Goal: Task Accomplishment & Management: Use online tool/utility

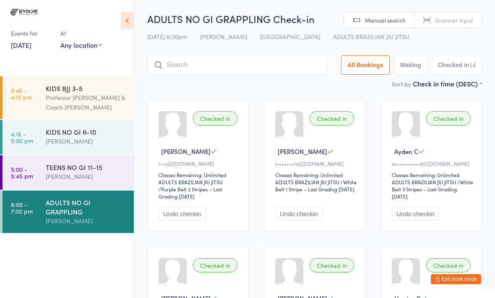
click at [446, 280] on button "Exit kiosk mode" at bounding box center [455, 279] width 50 height 10
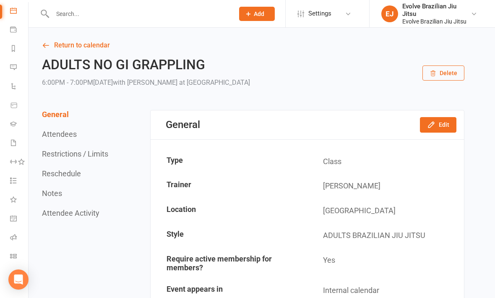
scroll to position [78, 0]
click at [12, 234] on icon at bounding box center [13, 236] width 7 height 7
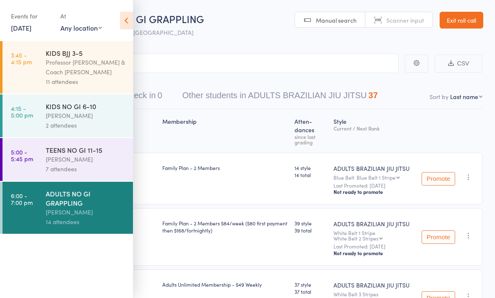
click at [99, 110] on div "KIDS NO GI 6-10" at bounding box center [86, 105] width 80 height 9
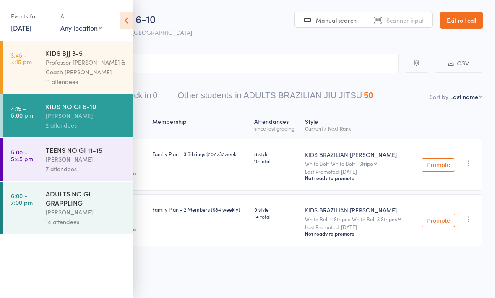
click at [127, 20] on icon at bounding box center [126, 21] width 13 height 18
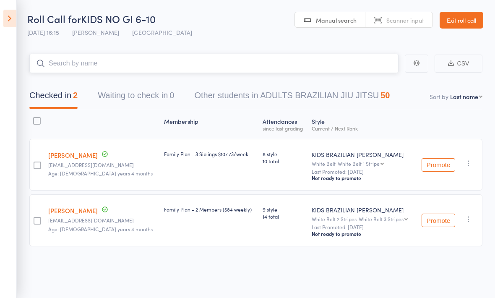
click at [119, 56] on input "search" at bounding box center [213, 63] width 369 height 19
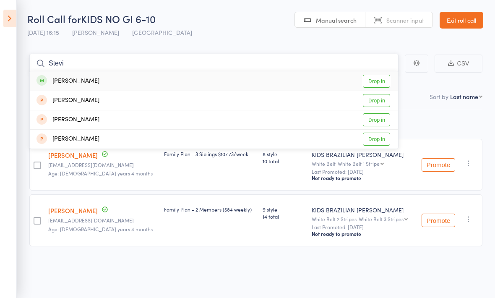
type input "Stevi"
click at [190, 78] on div "[PERSON_NAME] Drop in" at bounding box center [214, 80] width 368 height 19
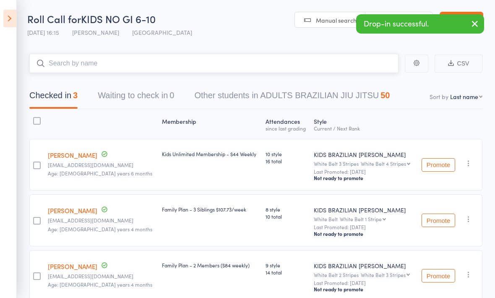
click at [130, 63] on input "search" at bounding box center [213, 63] width 369 height 19
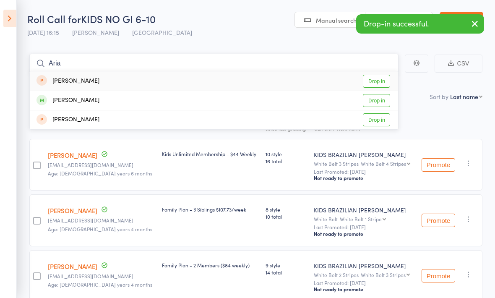
type input "Aria"
click at [134, 102] on div "[PERSON_NAME] Drop in" at bounding box center [214, 100] width 368 height 19
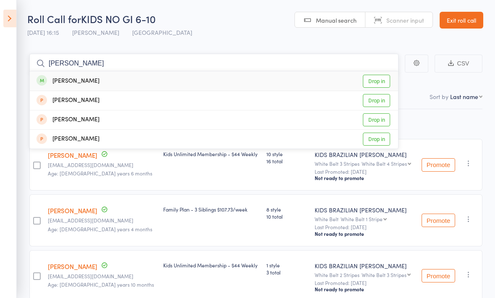
type input "[PERSON_NAME]"
click at [167, 81] on div "[PERSON_NAME] Drop in" at bounding box center [214, 80] width 368 height 19
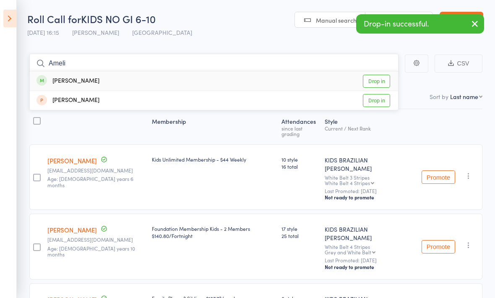
type input "Ameli"
click at [163, 81] on div "[PERSON_NAME] Drop in" at bounding box center [214, 80] width 368 height 19
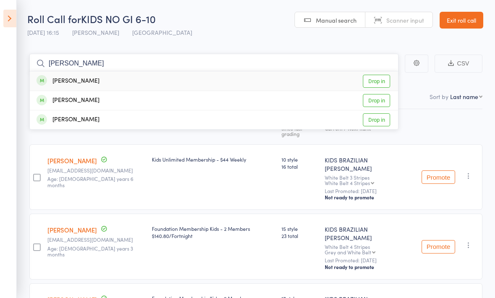
type input "[PERSON_NAME]"
click at [158, 99] on div "[PERSON_NAME] Drop in" at bounding box center [214, 100] width 368 height 19
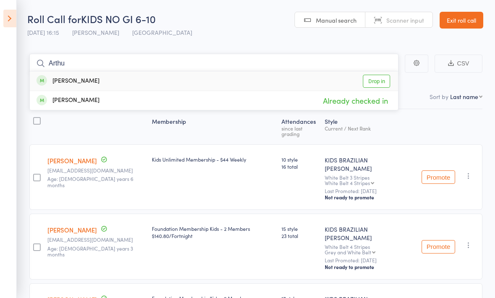
type input "Arthu"
click at [143, 84] on div "[PERSON_NAME] Drop in" at bounding box center [214, 80] width 368 height 19
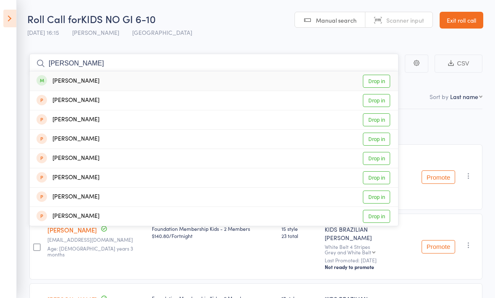
type input "[PERSON_NAME]"
click at [179, 77] on div "[PERSON_NAME] Drop in" at bounding box center [214, 80] width 368 height 19
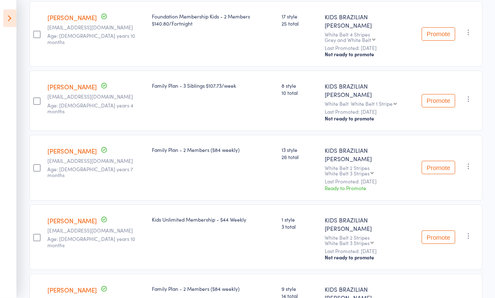
scroll to position [282, 0]
click at [436, 230] on button "Promote" at bounding box center [438, 236] width 34 height 13
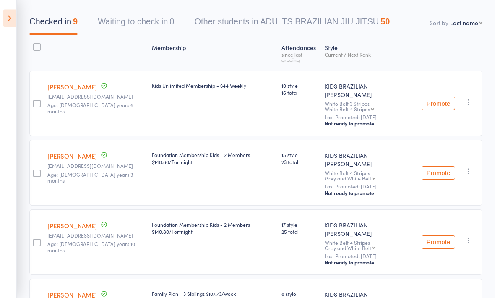
scroll to position [0, 0]
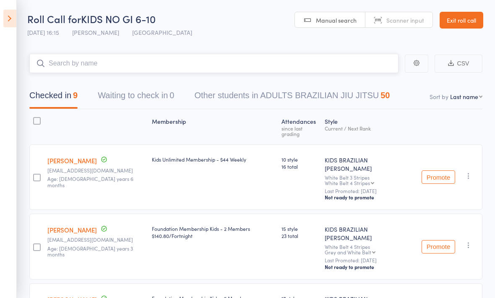
click at [163, 66] on input "search" at bounding box center [213, 63] width 369 height 19
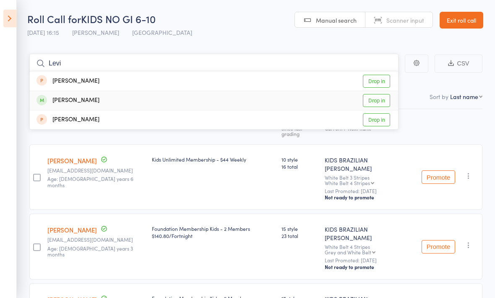
type input "Levi"
click at [183, 104] on div "[PERSON_NAME] Drop in" at bounding box center [214, 100] width 368 height 19
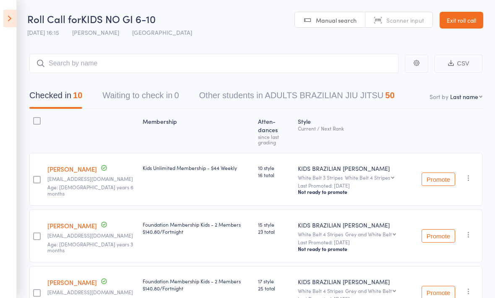
click at [11, 21] on icon at bounding box center [9, 19] width 13 height 18
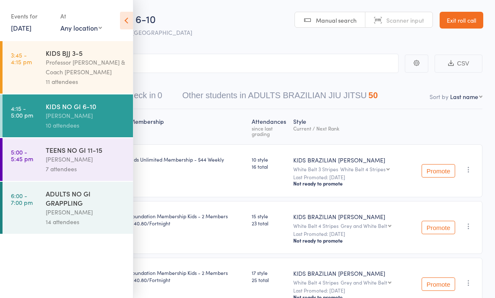
click at [67, 160] on div "[PERSON_NAME]" at bounding box center [86, 159] width 80 height 10
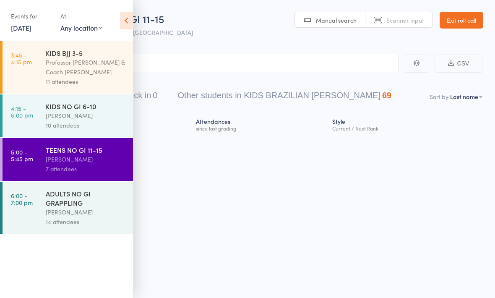
click at [122, 21] on icon at bounding box center [126, 21] width 13 height 18
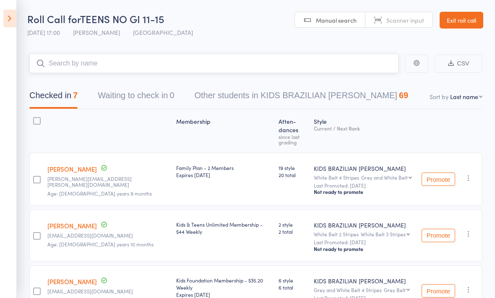
click at [181, 66] on input "search" at bounding box center [213, 63] width 369 height 19
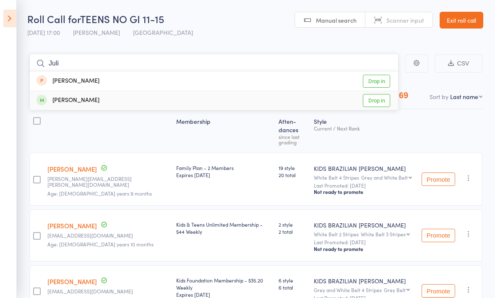
type input "Juli"
click at [144, 102] on div "[PERSON_NAME] Drop in" at bounding box center [214, 100] width 368 height 19
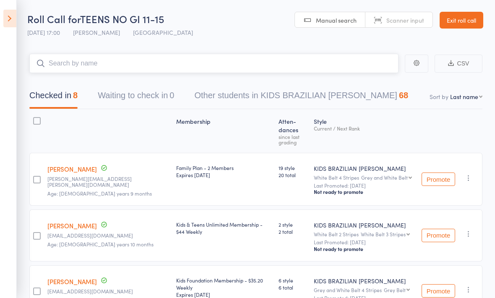
click at [148, 65] on input "search" at bounding box center [213, 63] width 369 height 19
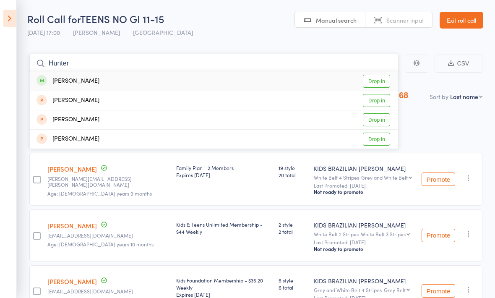
type input "Hunter"
click at [146, 83] on div "Hunter Grez Drop in" at bounding box center [214, 80] width 368 height 19
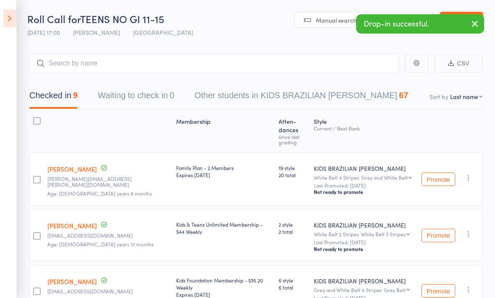
click at [13, 16] on icon at bounding box center [9, 19] width 13 height 18
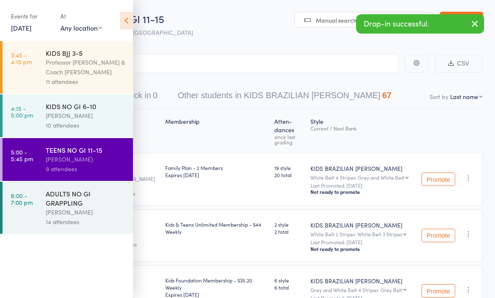
click at [98, 58] on div "Professor [PERSON_NAME] & Coach [PERSON_NAME]" at bounding box center [86, 66] width 80 height 19
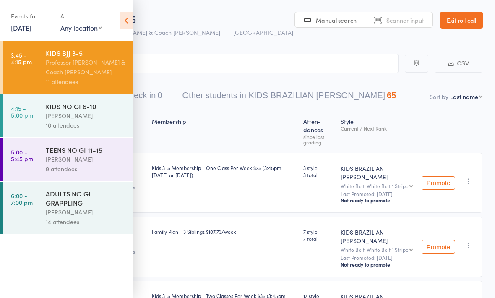
click at [132, 18] on icon at bounding box center [126, 21] width 13 height 18
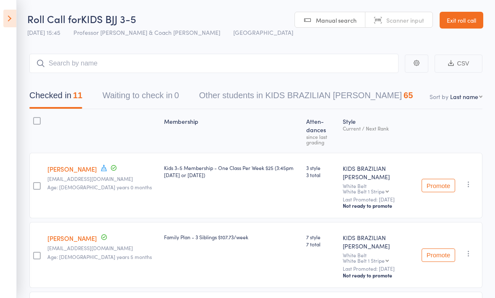
click at [462, 20] on link "Exit roll call" at bounding box center [461, 20] width 44 height 17
